Goal: Transaction & Acquisition: Book appointment/travel/reservation

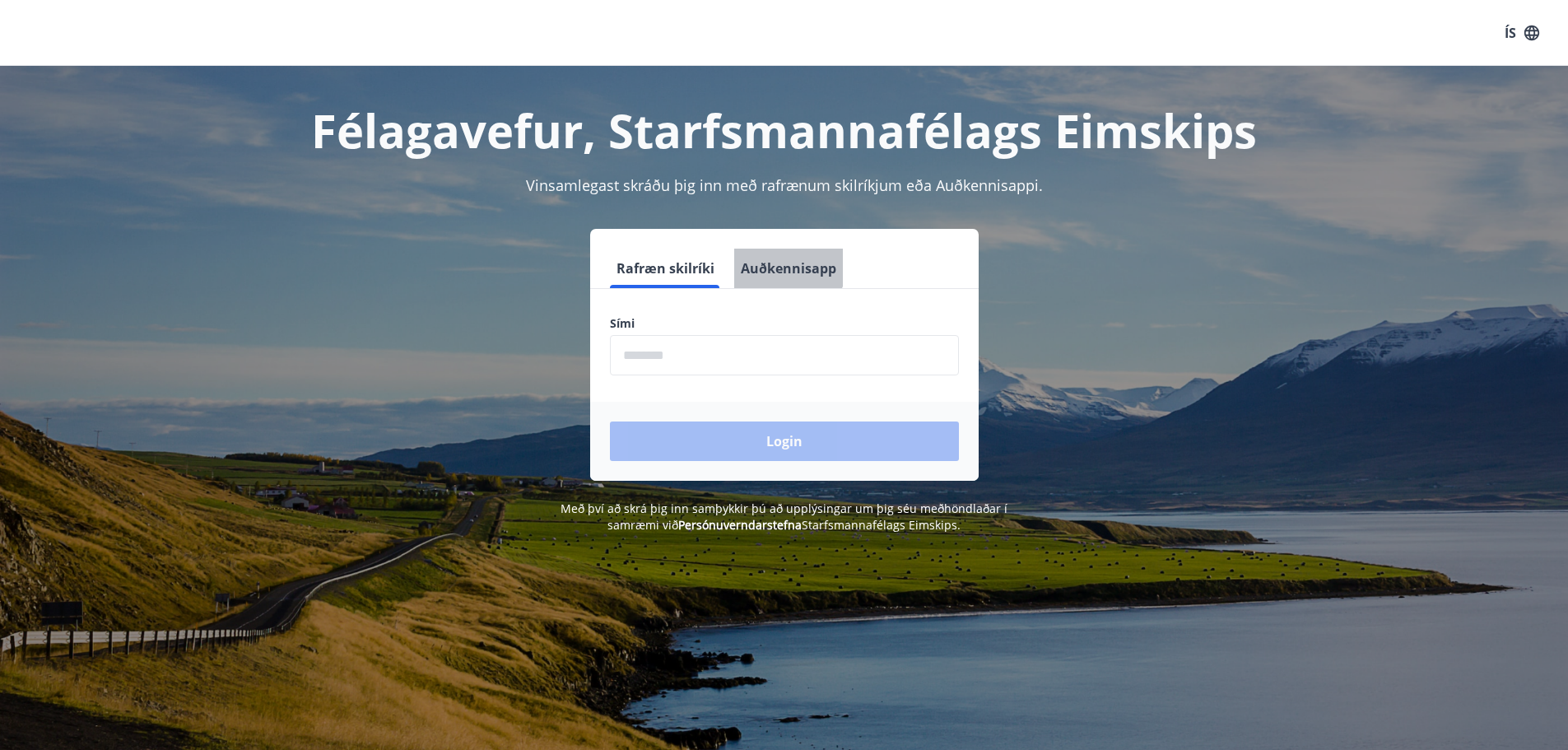
click at [771, 257] on button "Auðkennisapp" at bounding box center [788, 268] width 109 height 40
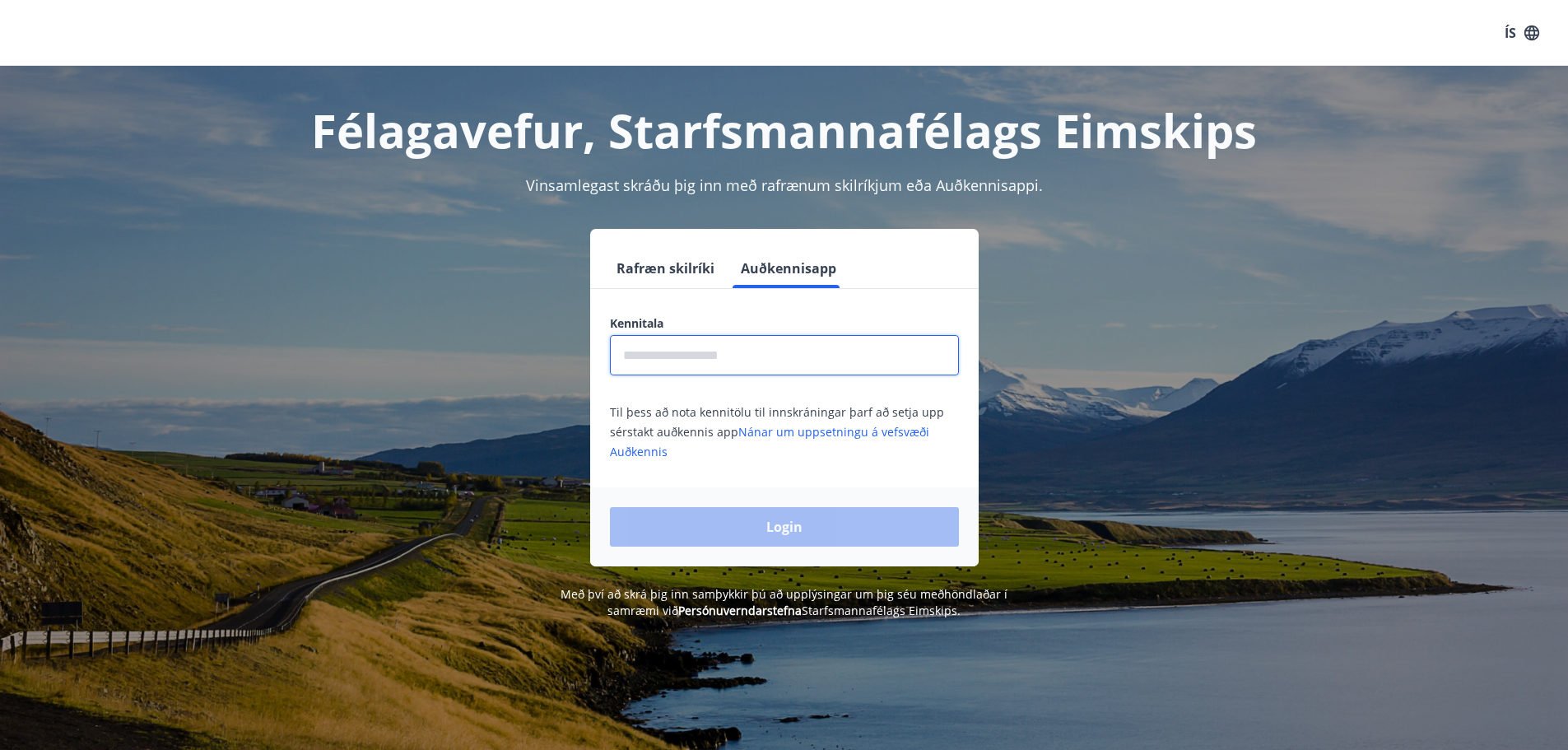
click at [730, 351] on input "text" at bounding box center [784, 355] width 349 height 41
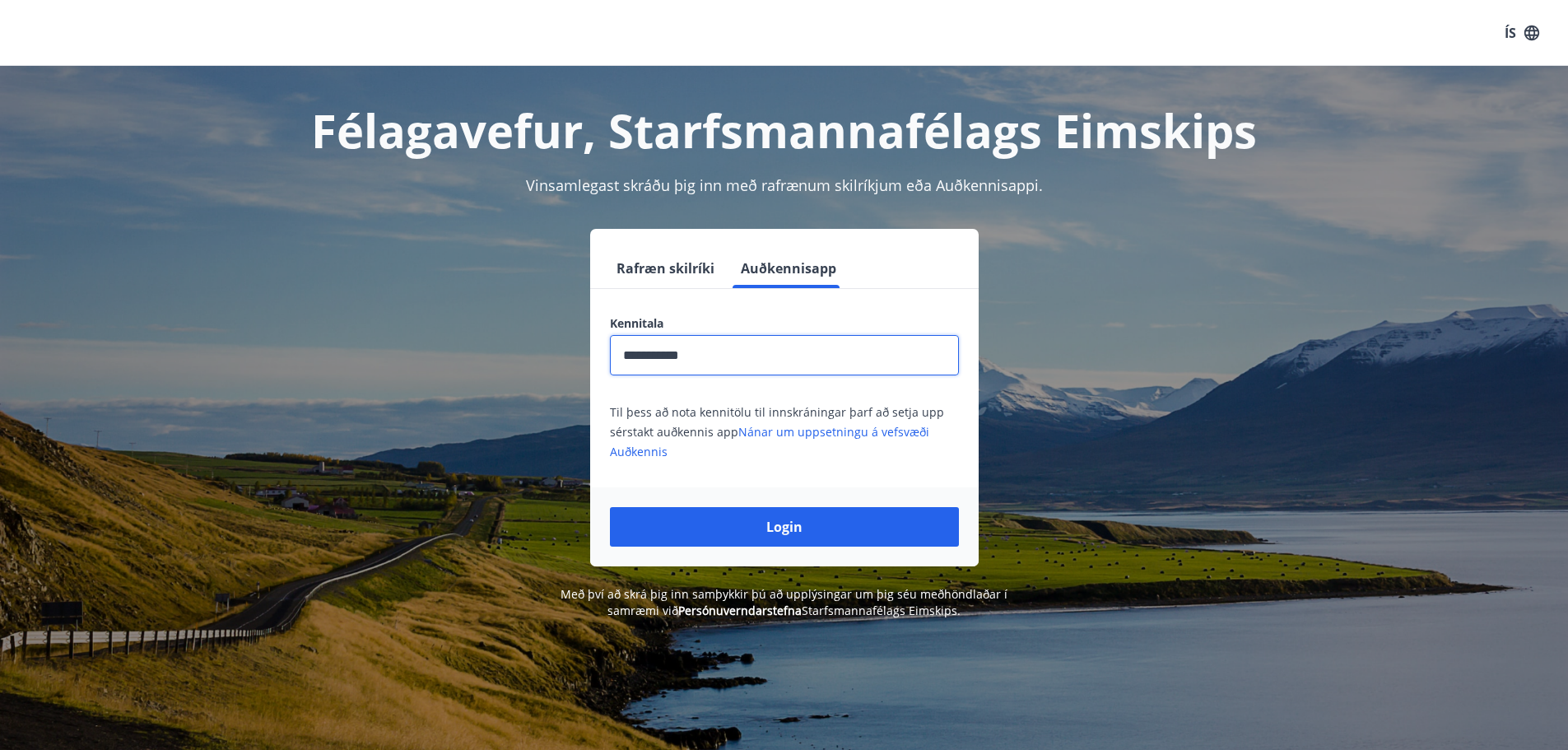
type input "**********"
click at [610, 507] on button "Login" at bounding box center [784, 527] width 349 height 40
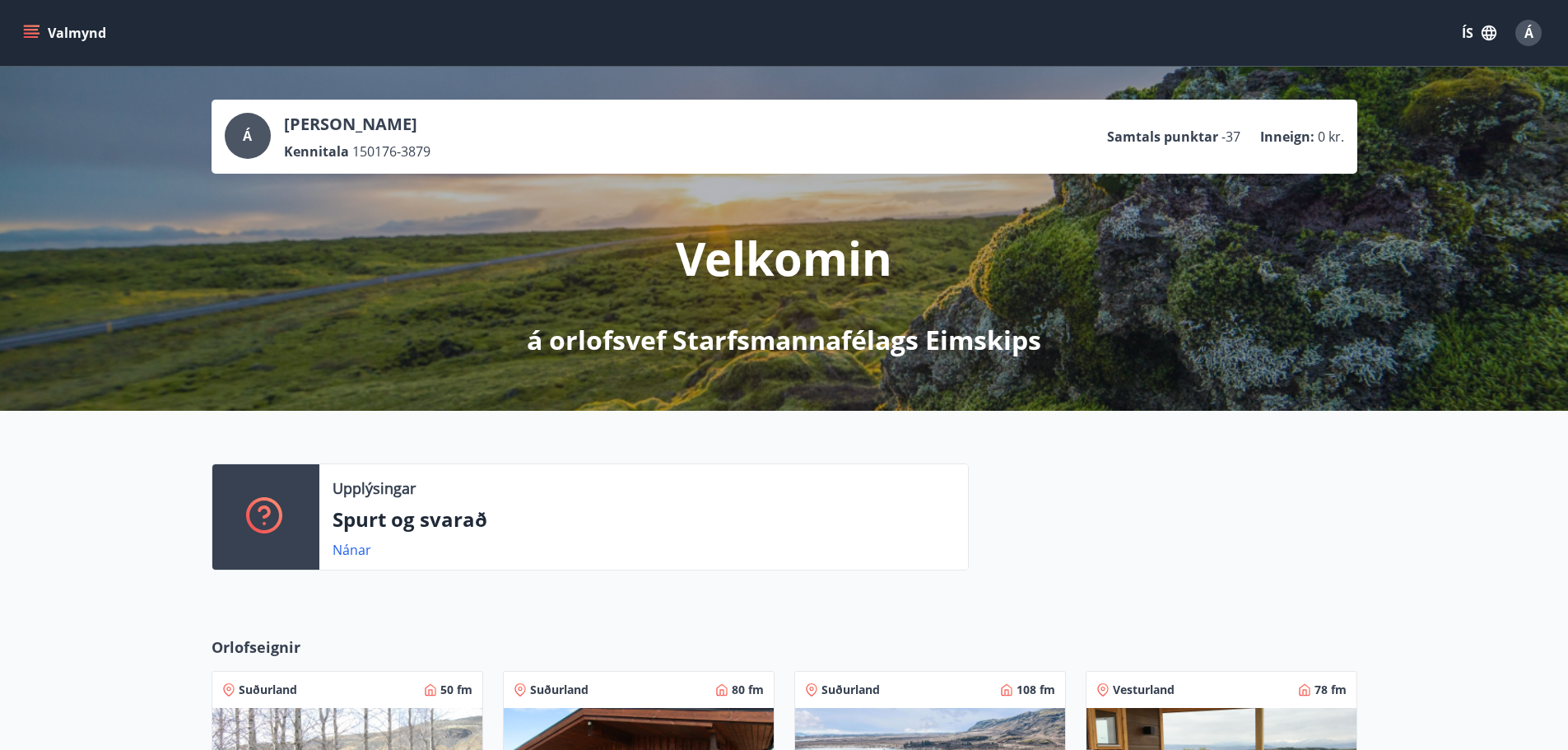
click at [54, 27] on button "Valmynd" at bounding box center [66, 32] width 93 height 29
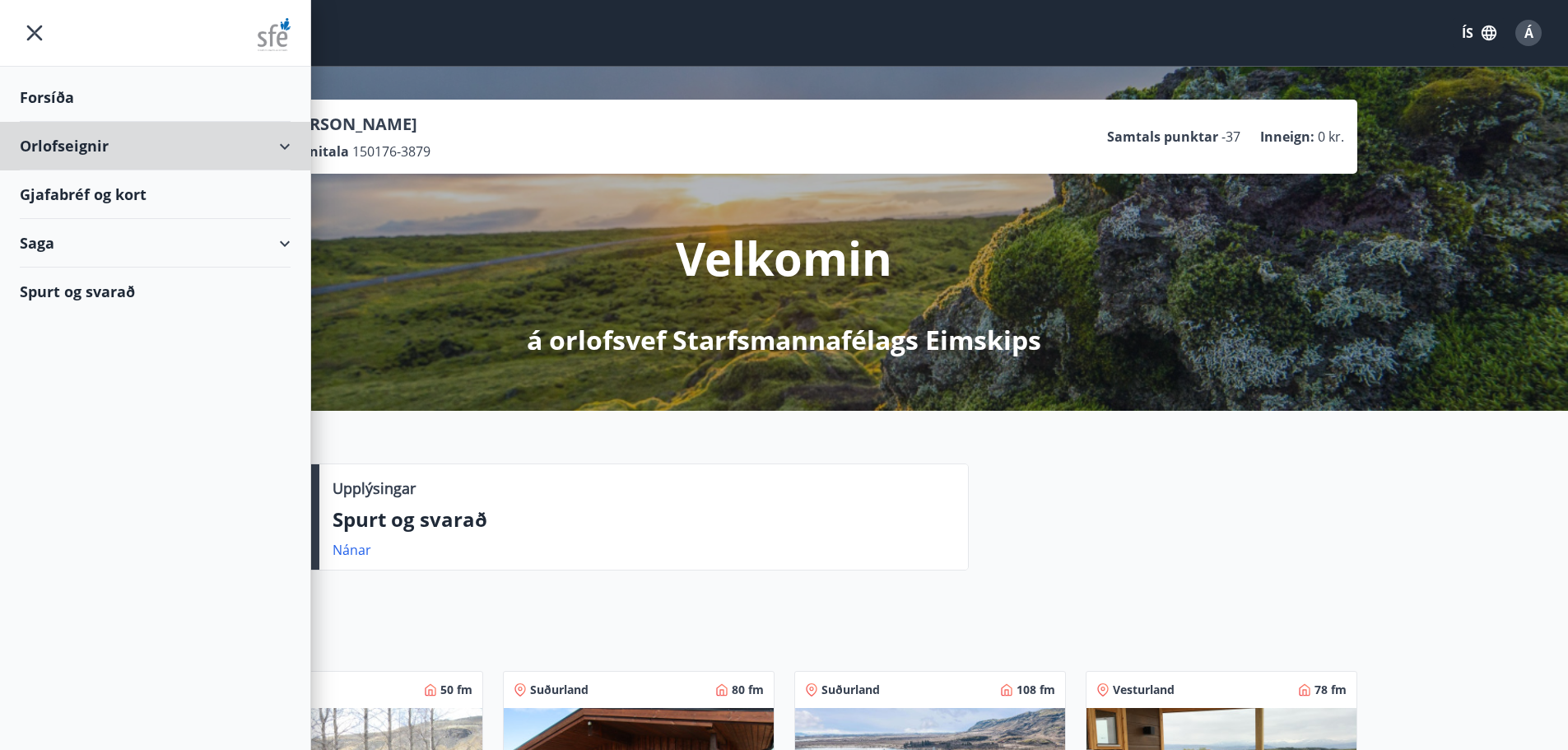
click at [83, 145] on div "Orlofseignir" at bounding box center [155, 145] width 271 height 48
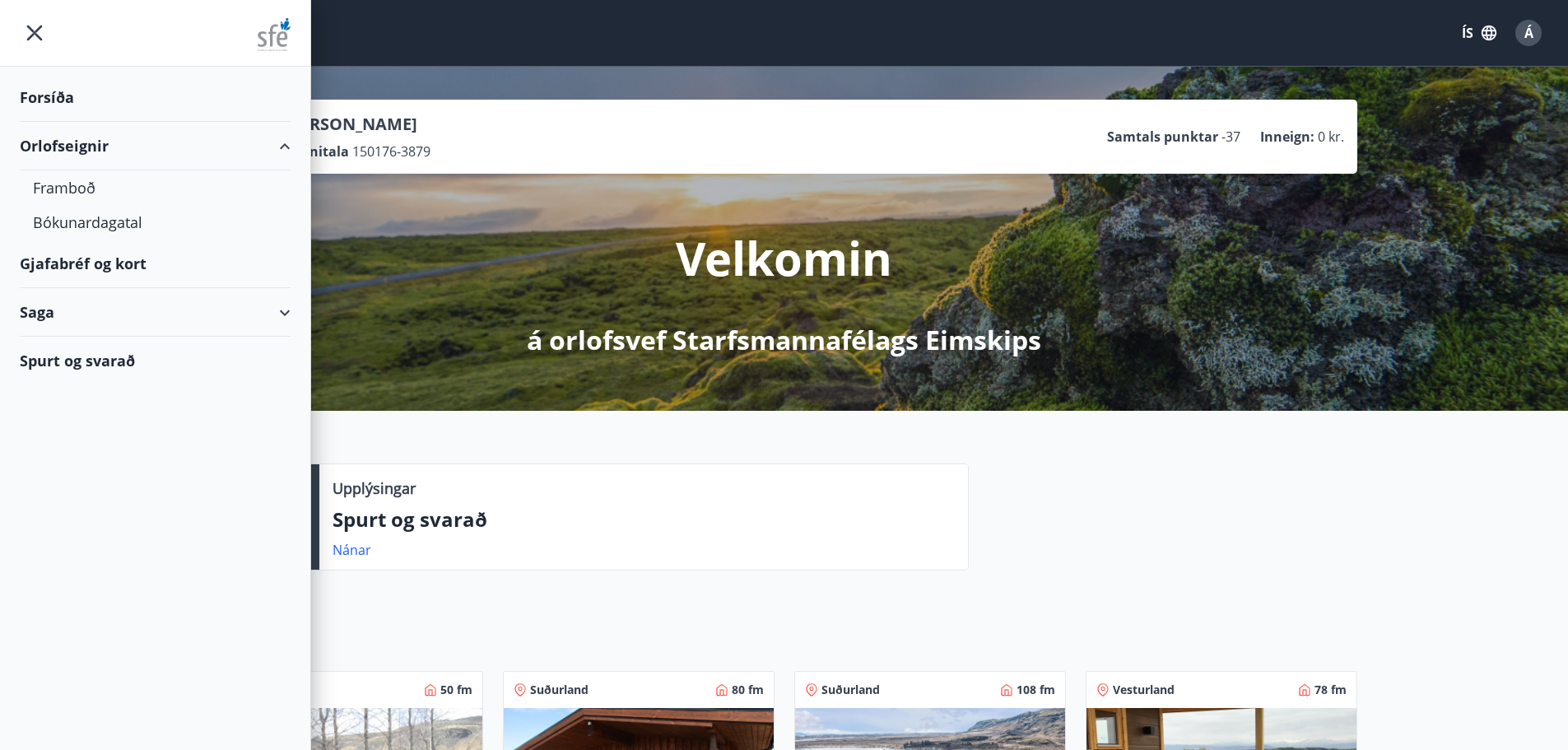
click at [87, 229] on div "Bókunardagatal" at bounding box center [155, 222] width 245 height 35
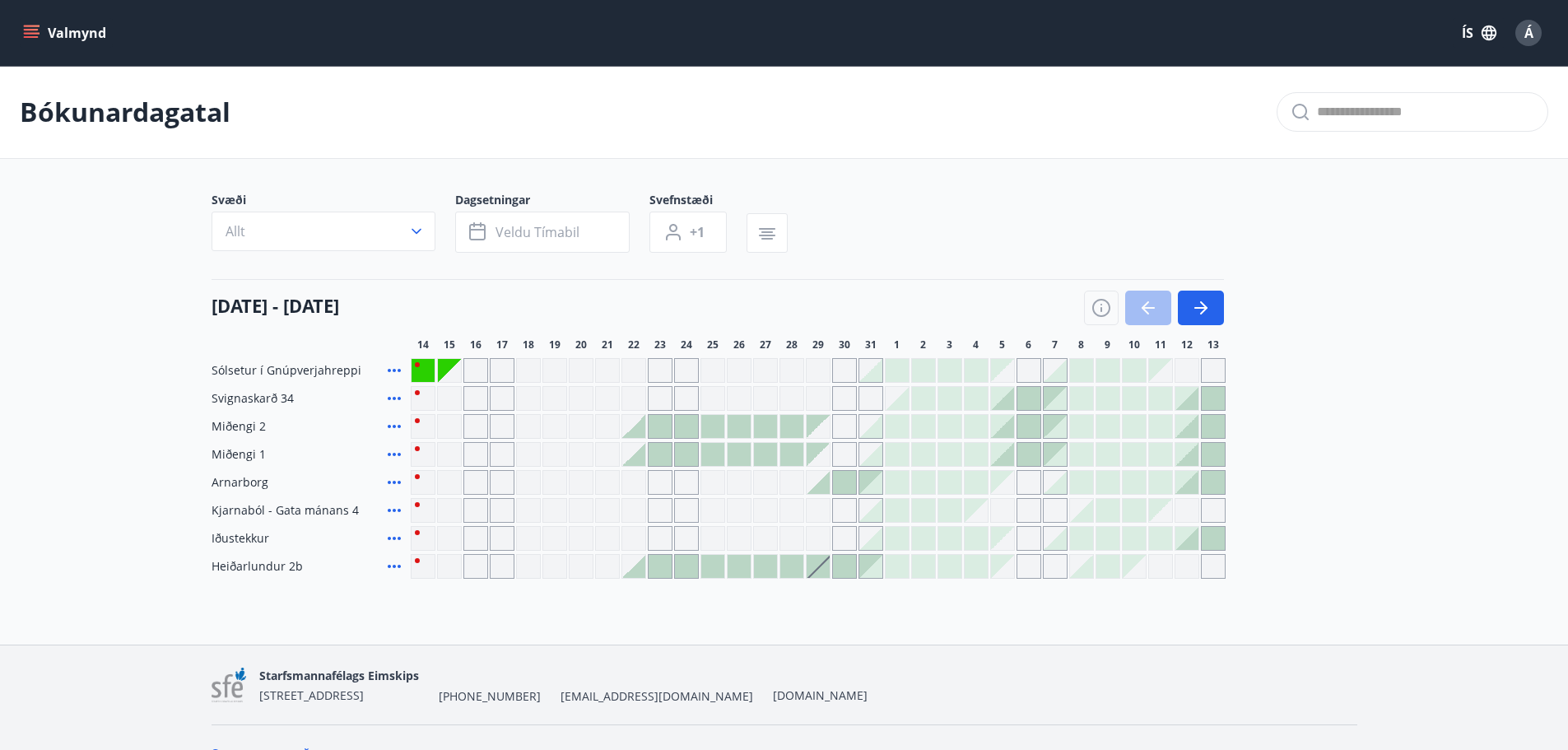
click at [1095, 304] on icon "button" at bounding box center [1100, 307] width 18 height 18
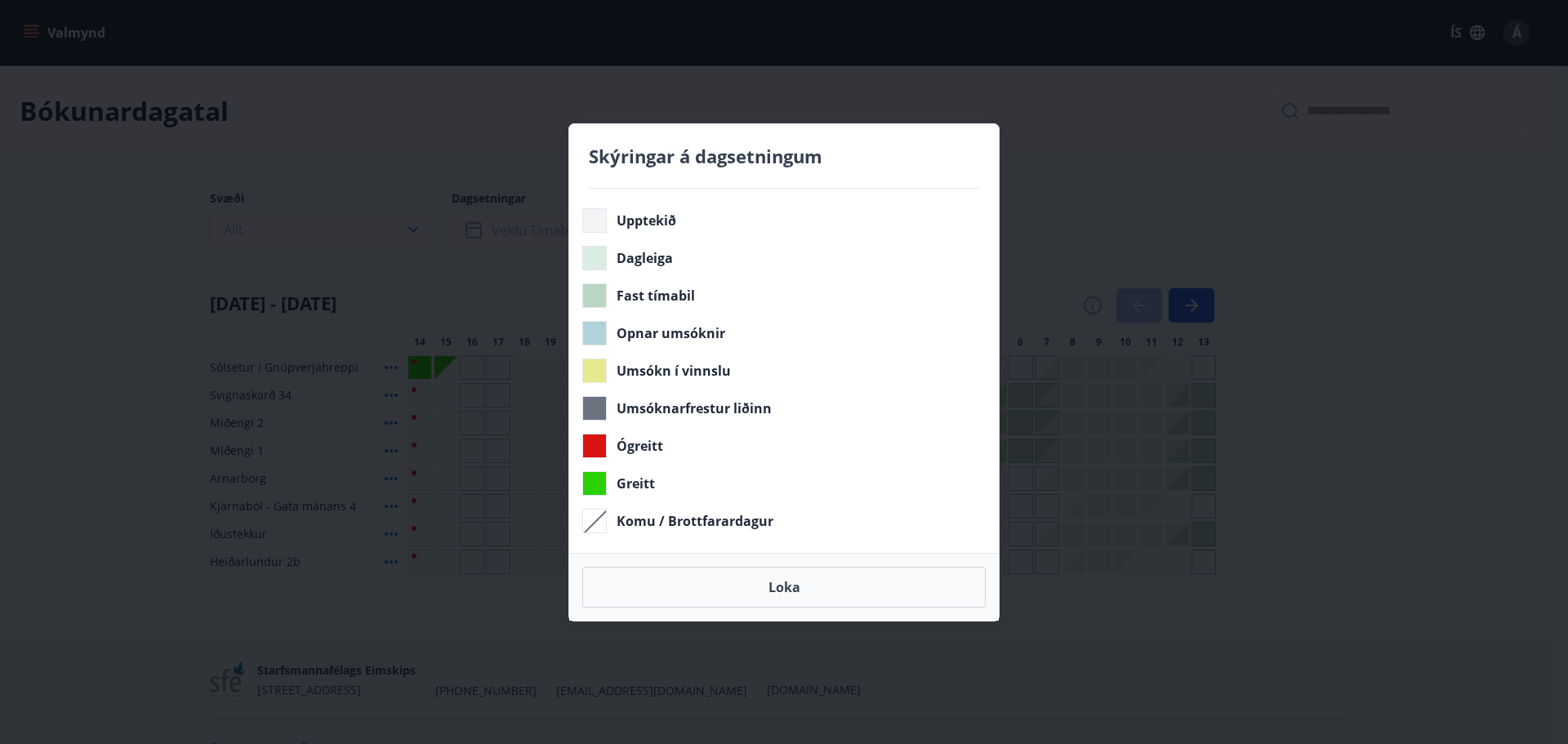
click at [1080, 203] on div "Skýringar á dagsetningum Upptekið Dagleiga Fast tímabil Opnar umsóknir Umsókn í…" at bounding box center [784, 372] width 1568 height 744
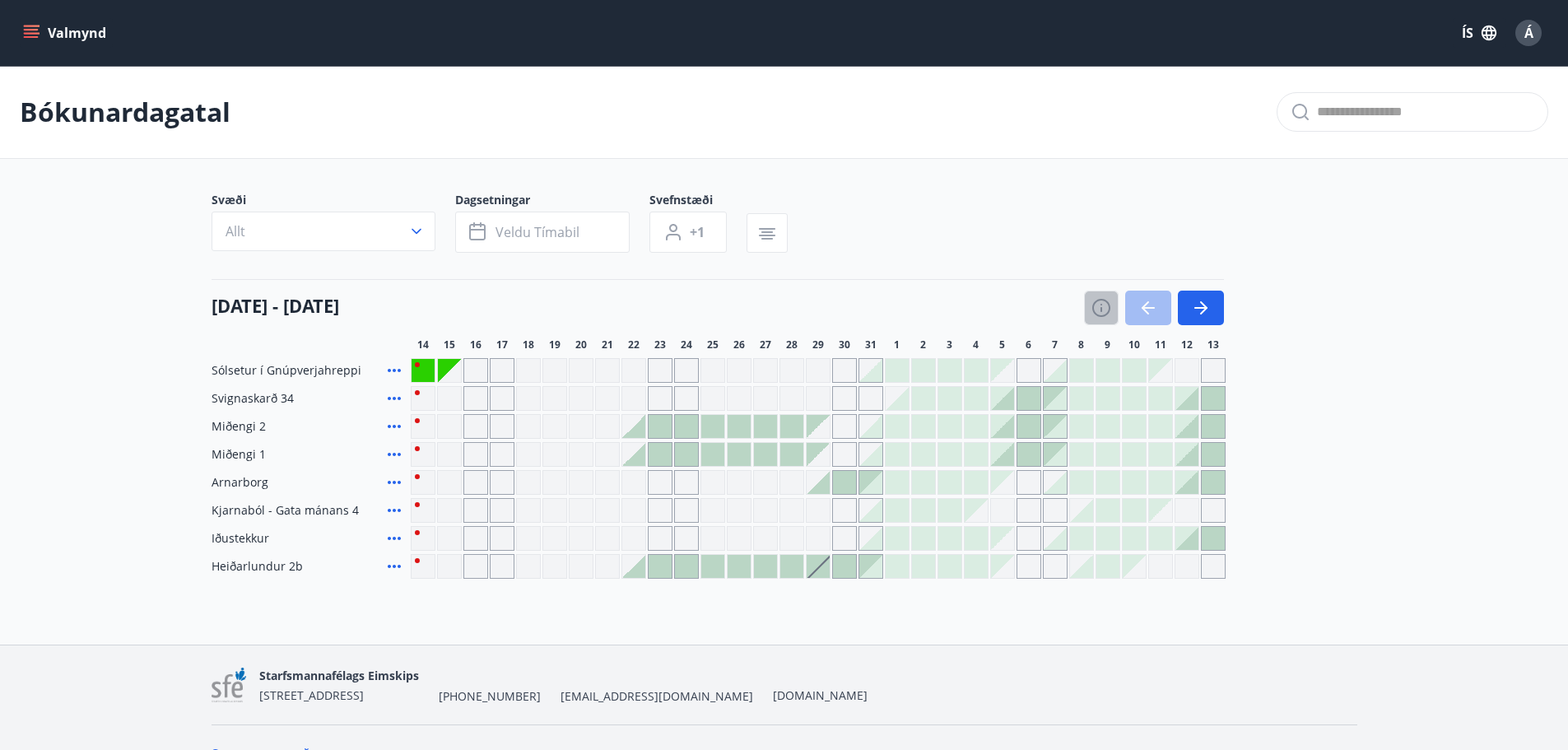
click at [1110, 305] on icon "button" at bounding box center [1100, 307] width 18 height 18
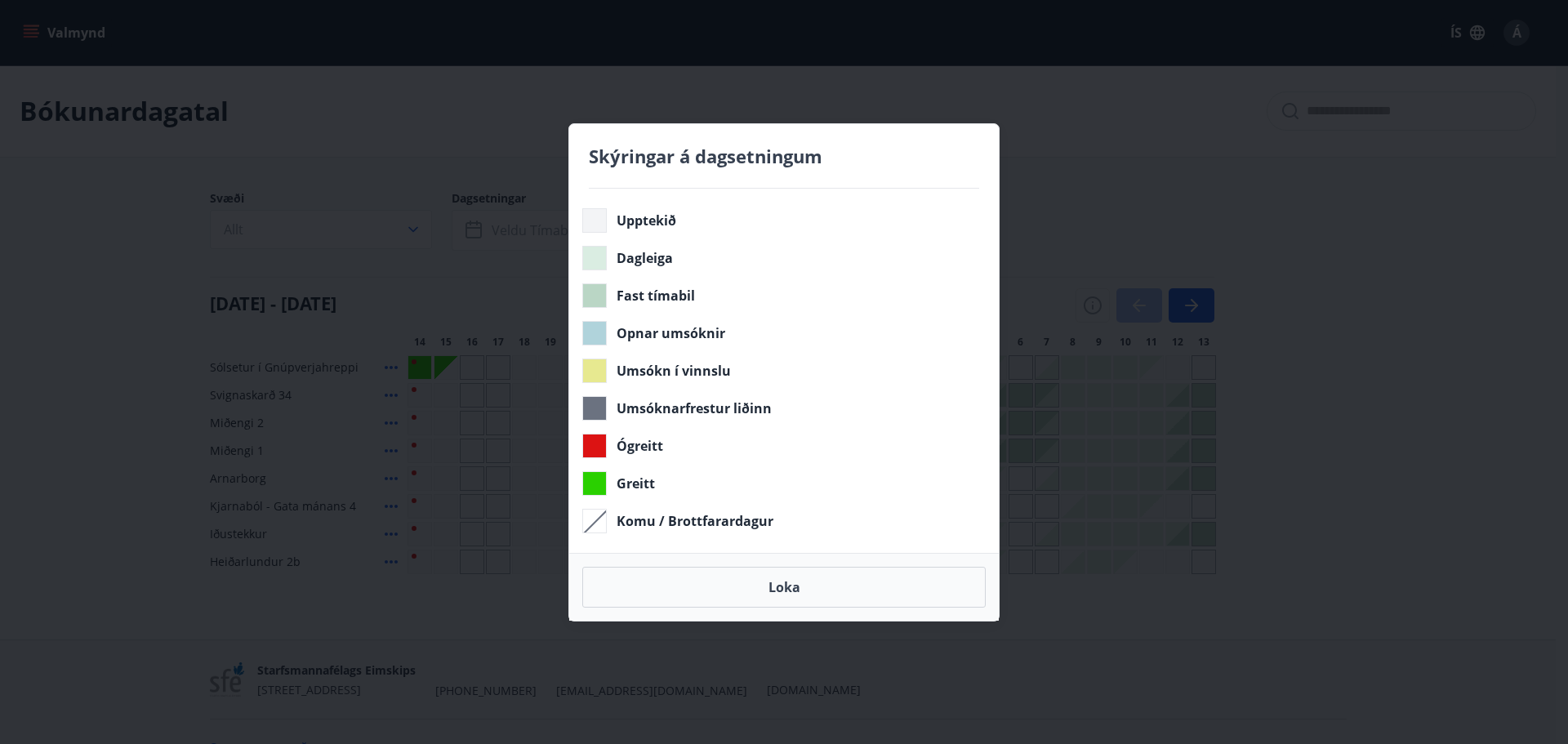
click at [1101, 216] on div "Skýringar á dagsetningum Upptekið Dagleiga Fast tímabil Opnar umsóknir Umsókn í…" at bounding box center [784, 372] width 1568 height 744
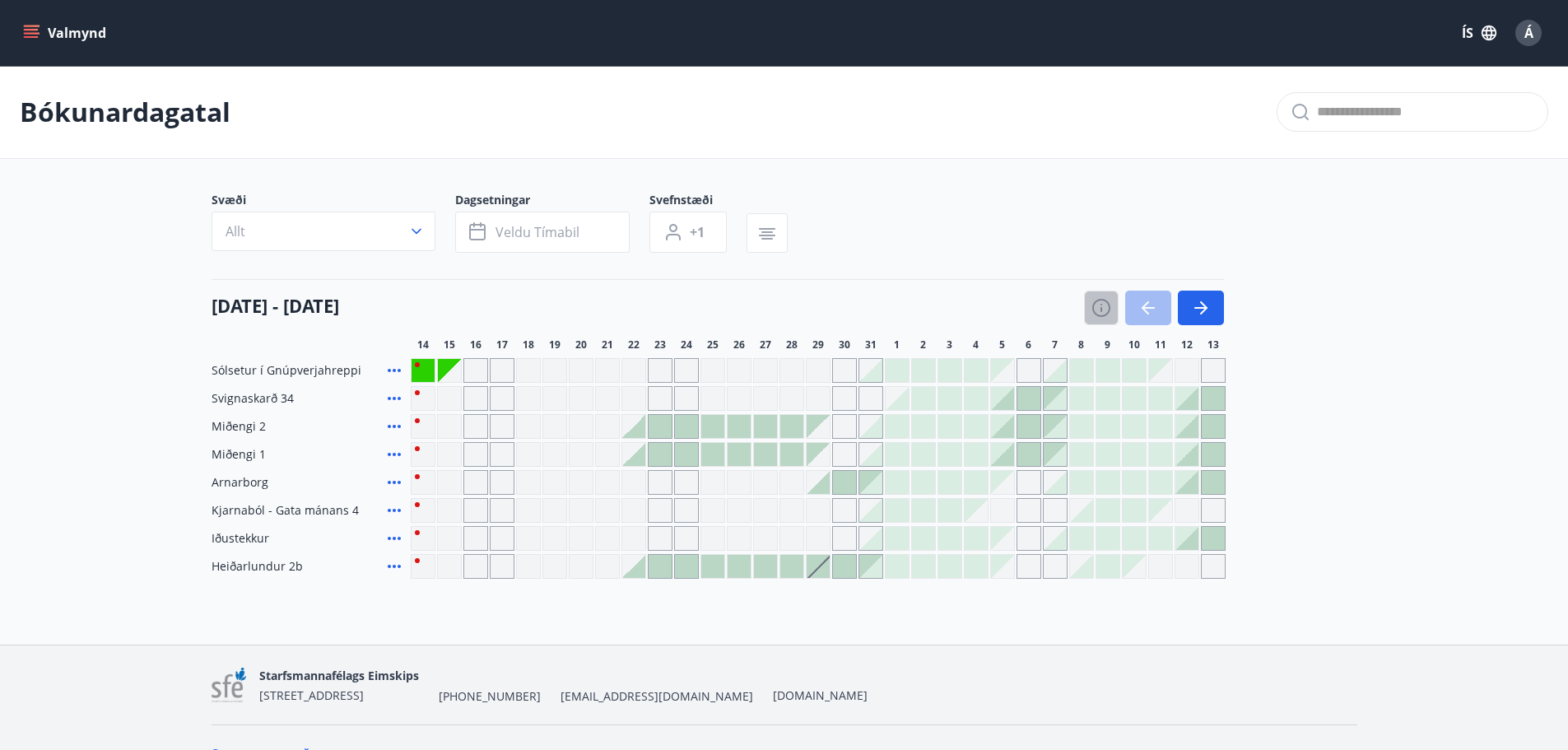
click at [1109, 304] on icon "button" at bounding box center [1100, 307] width 18 height 18
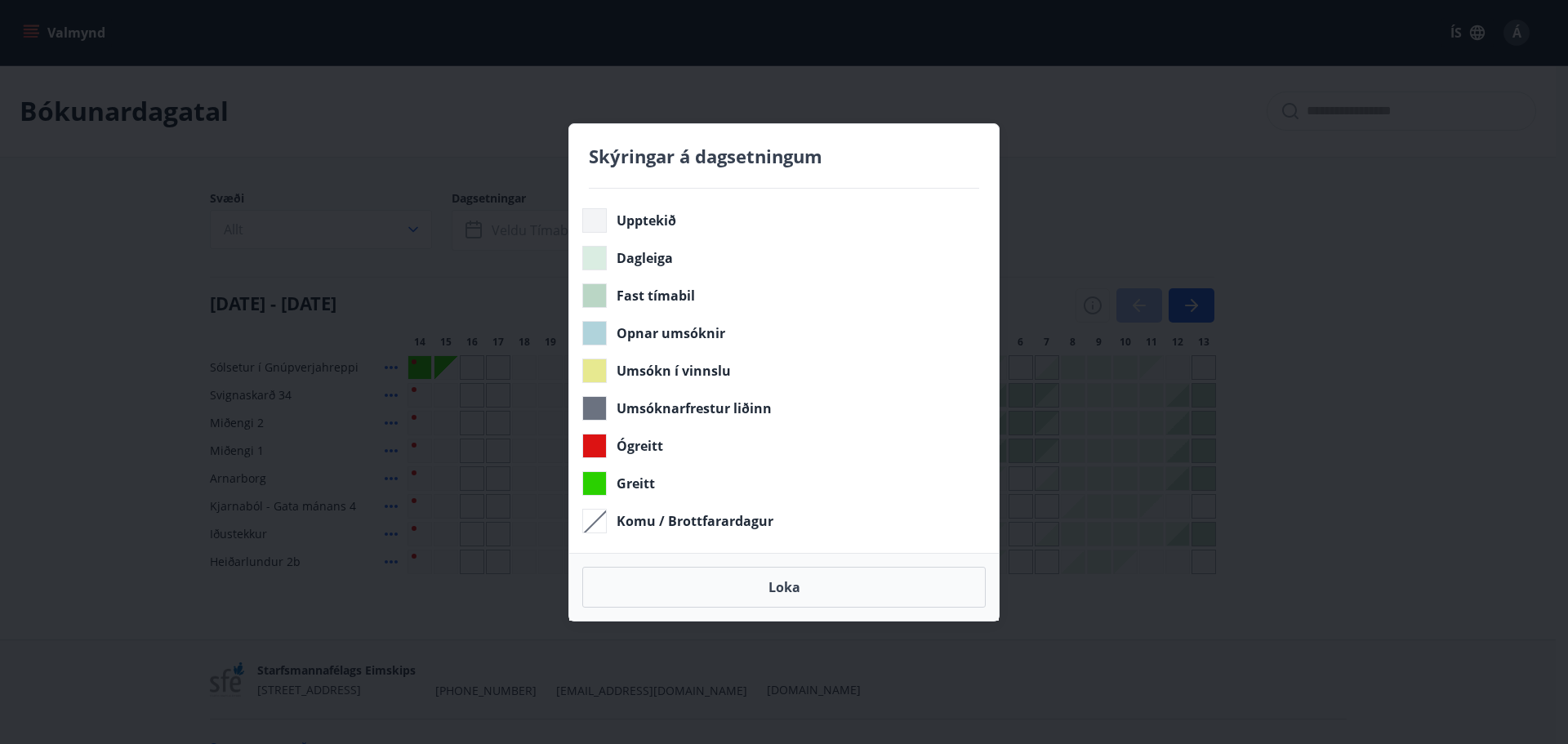
click at [800, 590] on button "Loka" at bounding box center [784, 588] width 403 height 41
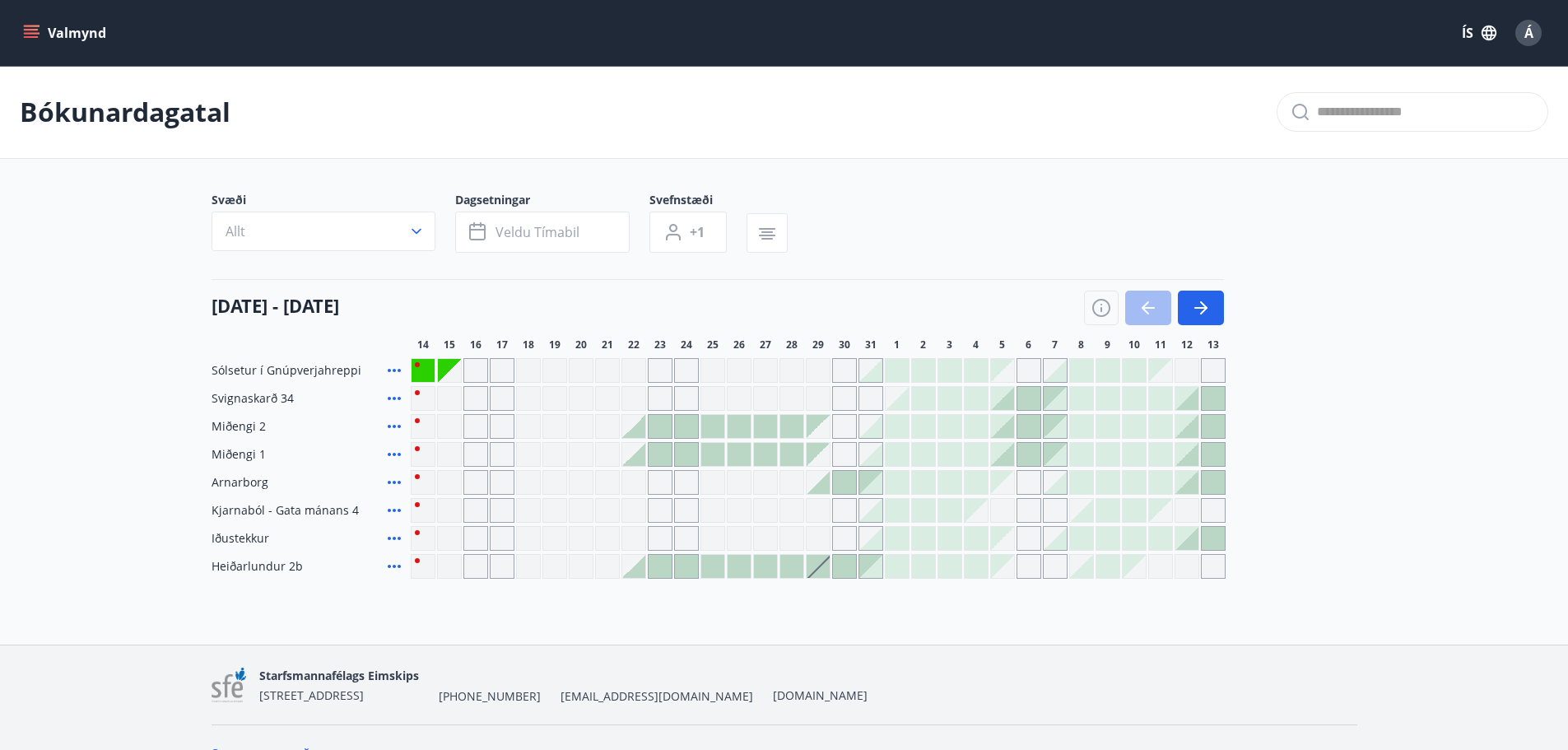
click at [879, 432] on div at bounding box center [871, 426] width 23 height 23
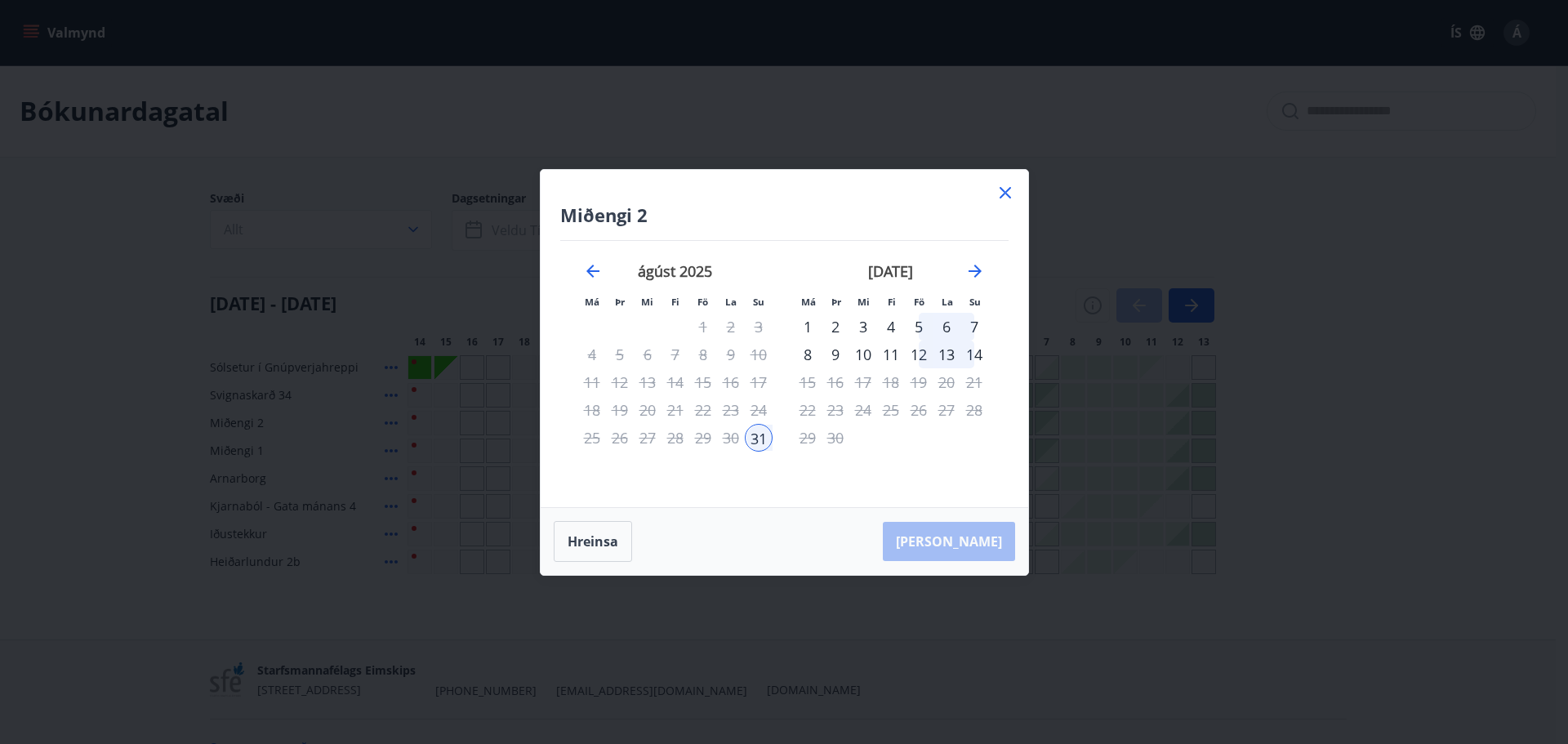
click at [1000, 193] on icon at bounding box center [1005, 192] width 20 height 20
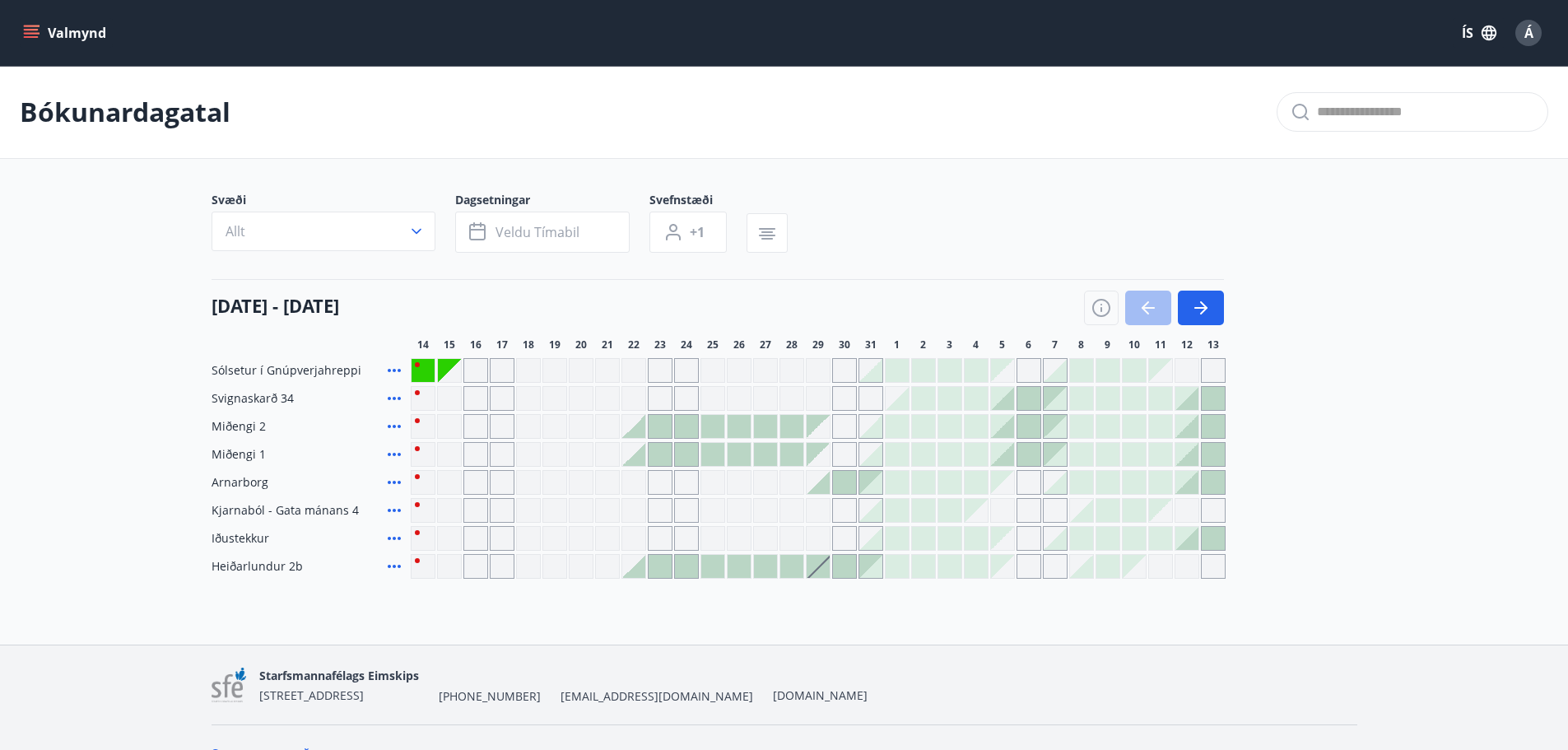
click at [716, 376] on div "Gráir dagar eru ekki bókanlegir" at bounding box center [712, 370] width 25 height 25
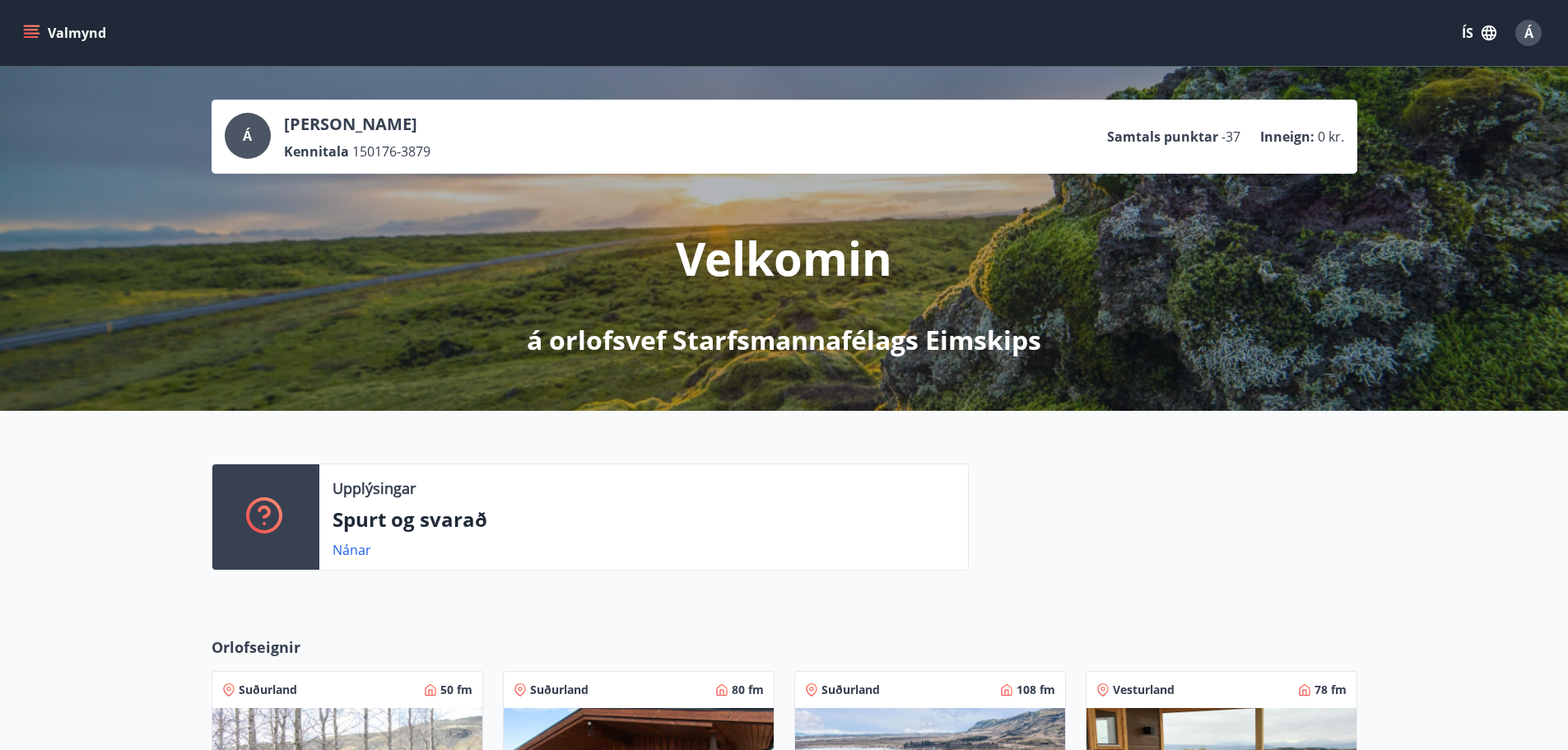
click at [352, 552] on link "Nánar" at bounding box center [351, 549] width 39 height 18
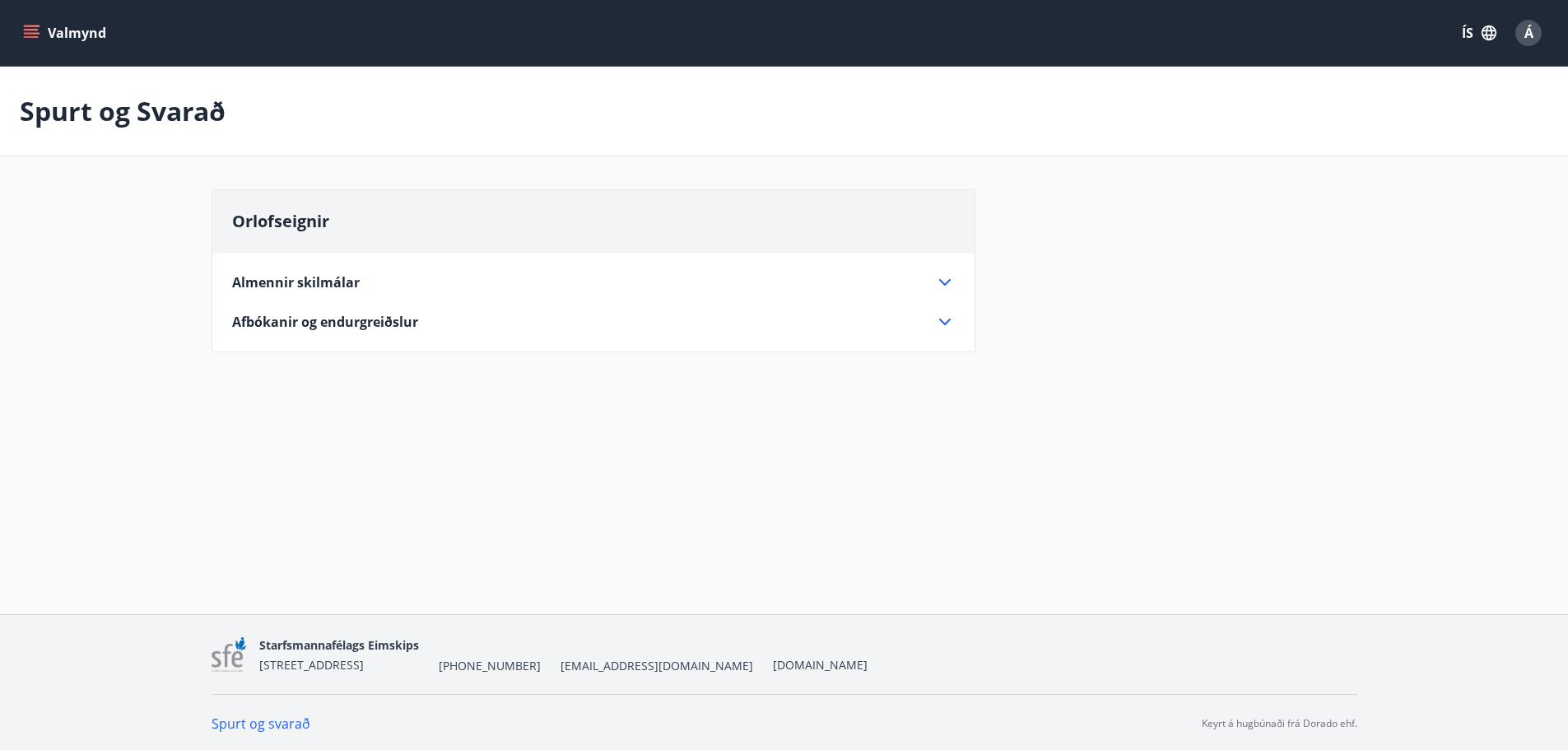
scroll to position [3, 0]
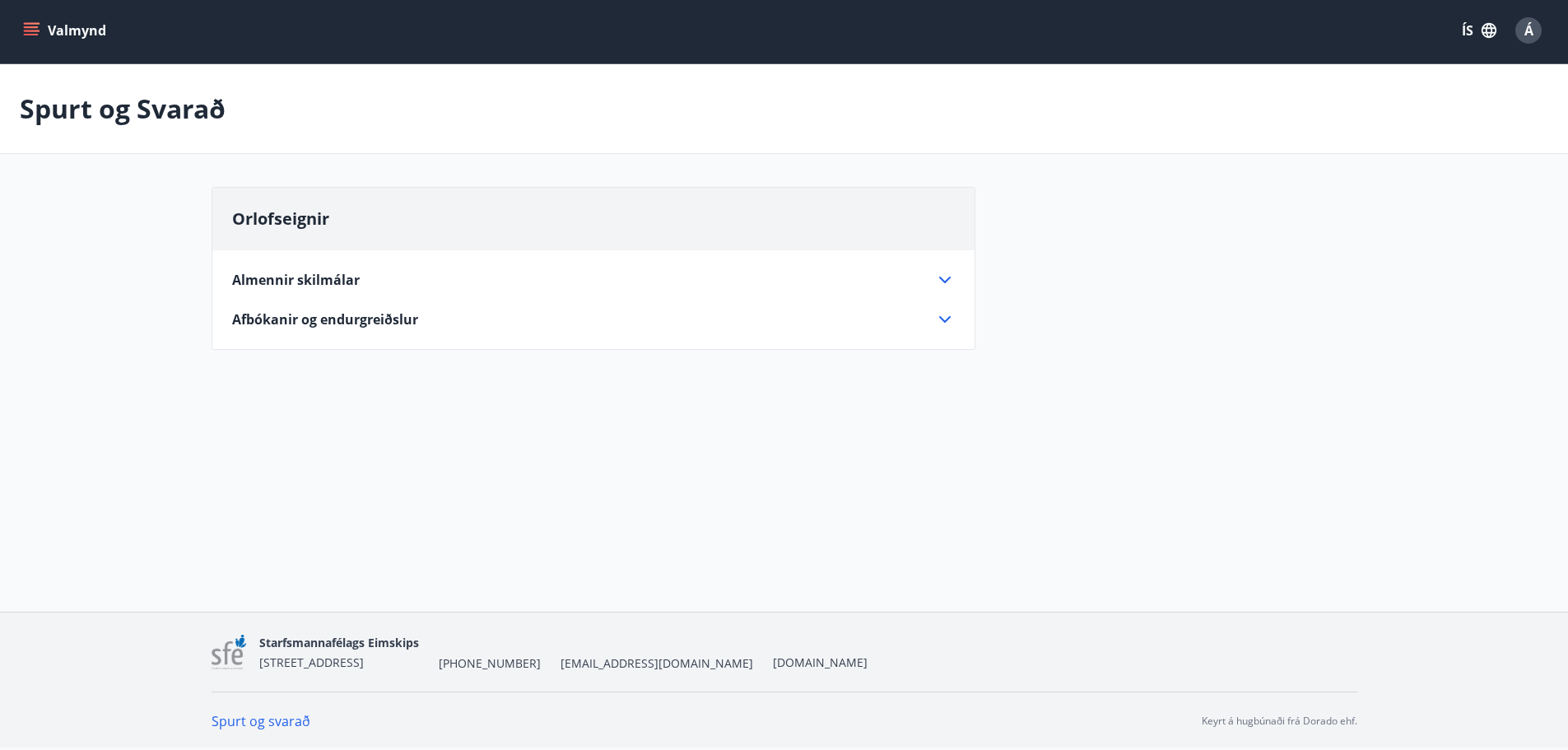
click at [731, 530] on div "Valmynd ÍS Á Spurt og Svarað Orlofseignir Almennir skilmálar Eignin er leigð me…" at bounding box center [784, 304] width 1568 height 614
